Goal: Task Accomplishment & Management: Manage account settings

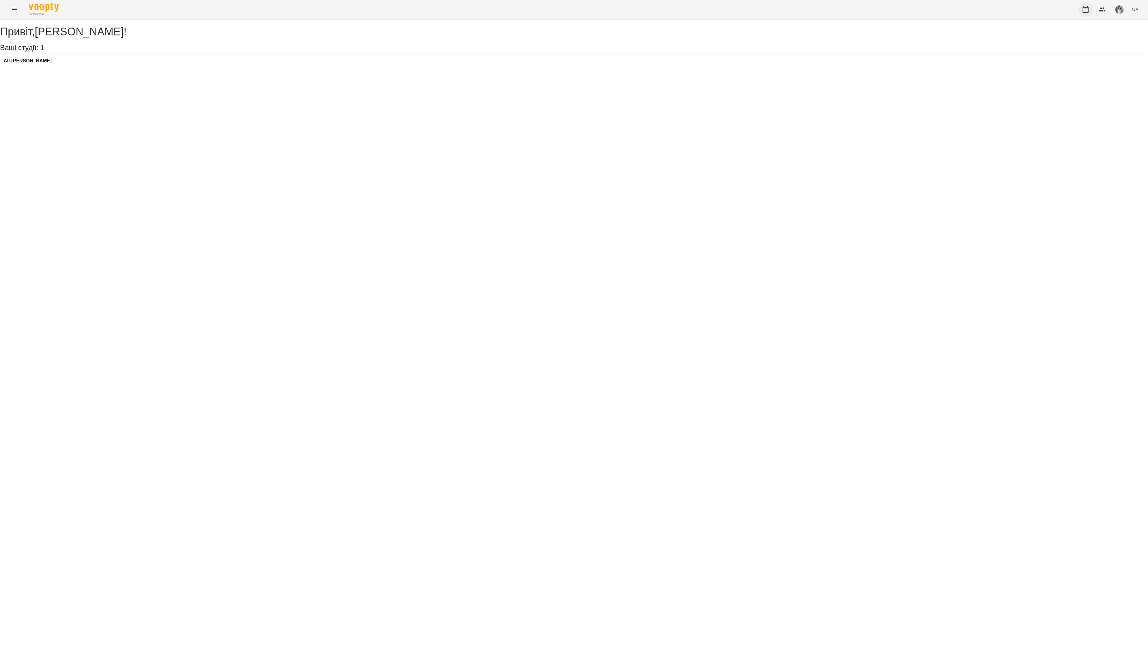
click at [1086, 10] on icon "button" at bounding box center [1085, 9] width 7 height 7
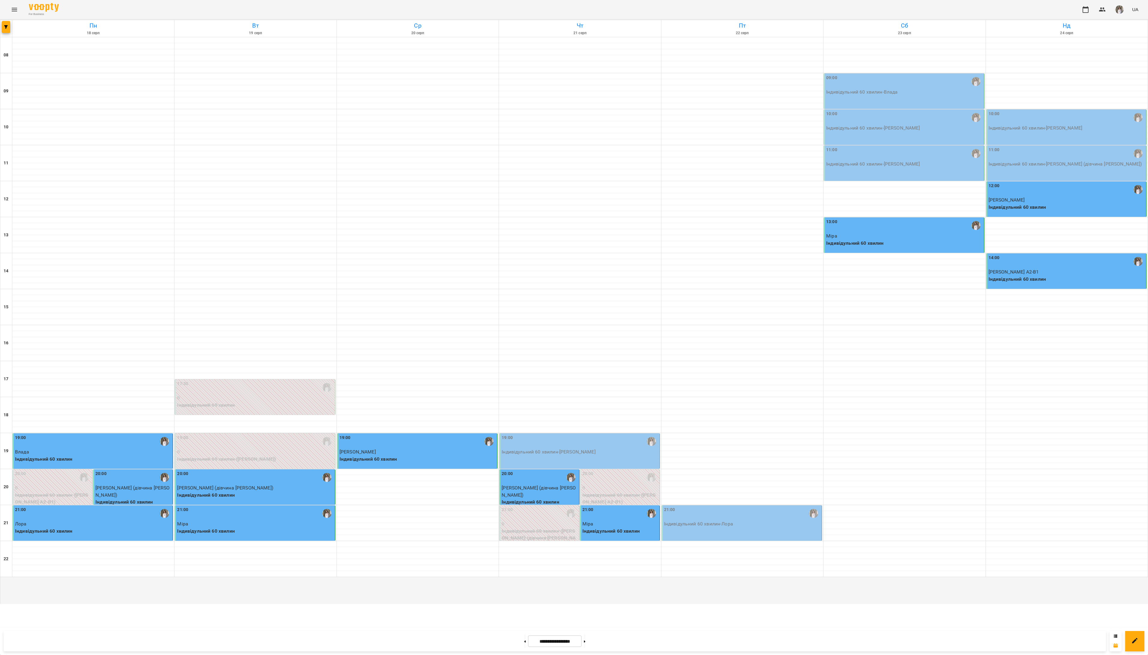
click at [583, 456] on p "Індивідульний 60 хвилин - [PERSON_NAME]" at bounding box center [580, 452] width 156 height 7
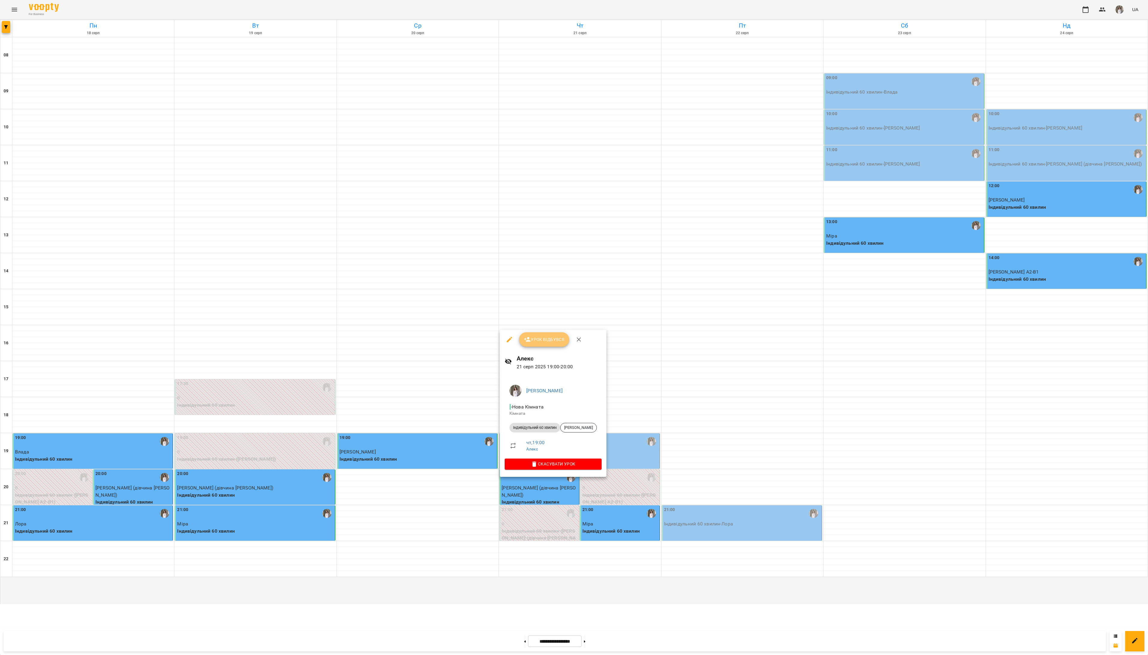
click at [550, 340] on span "Урок відбувся" at bounding box center [544, 339] width 41 height 7
